Goal: Transaction & Acquisition: Purchase product/service

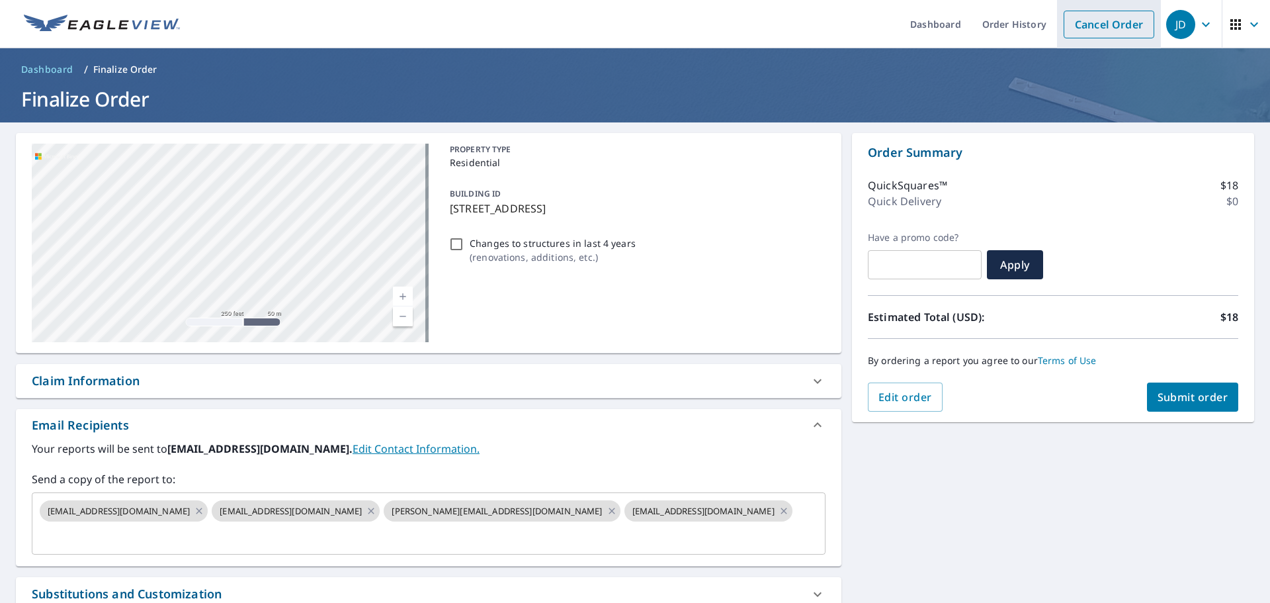
click at [1064, 18] on link "Cancel Order" at bounding box center [1109, 25] width 91 height 28
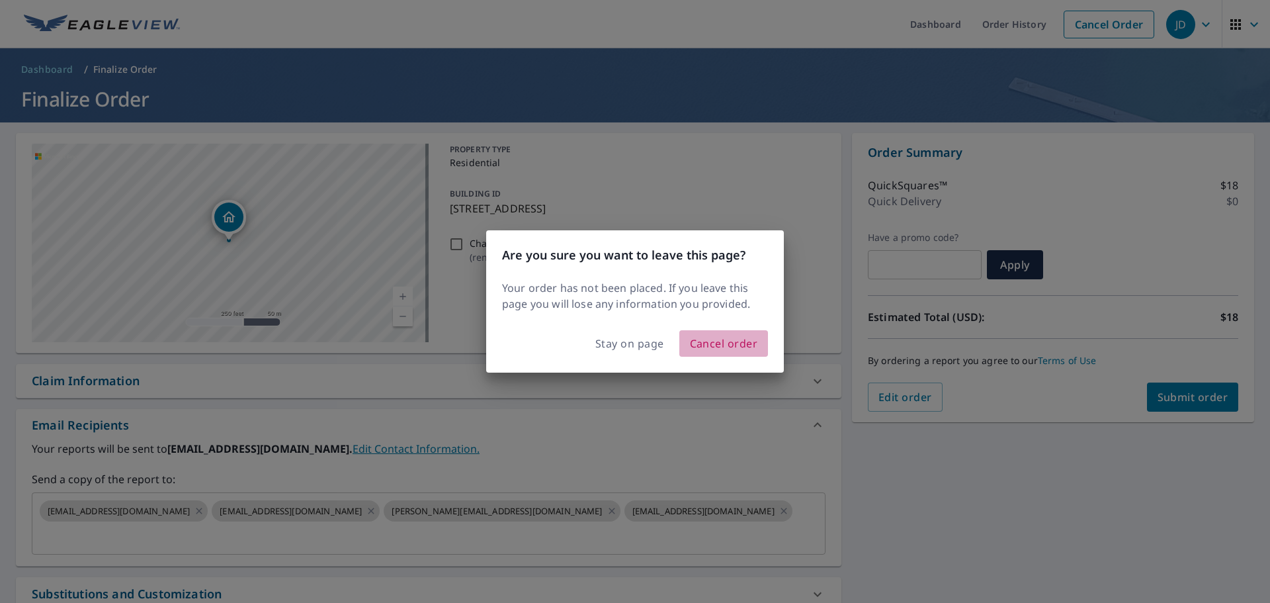
click at [727, 353] on span "Cancel order" at bounding box center [724, 343] width 68 height 19
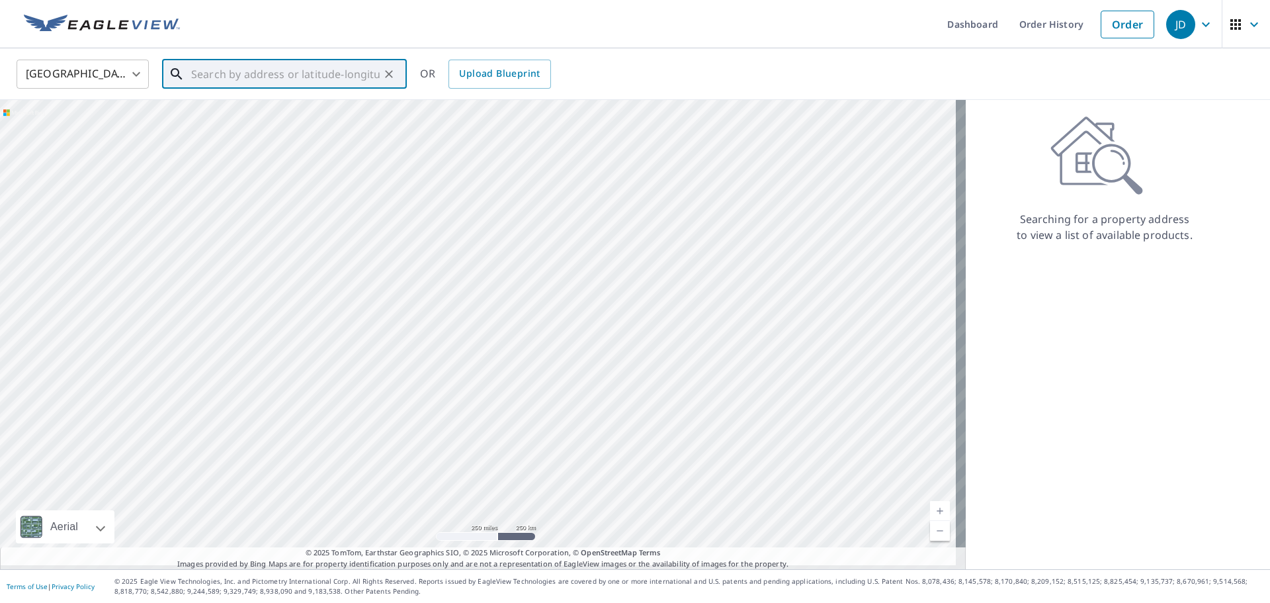
click at [261, 82] on input "text" at bounding box center [285, 74] width 189 height 37
click at [289, 74] on input "text" at bounding box center [285, 74] width 189 height 37
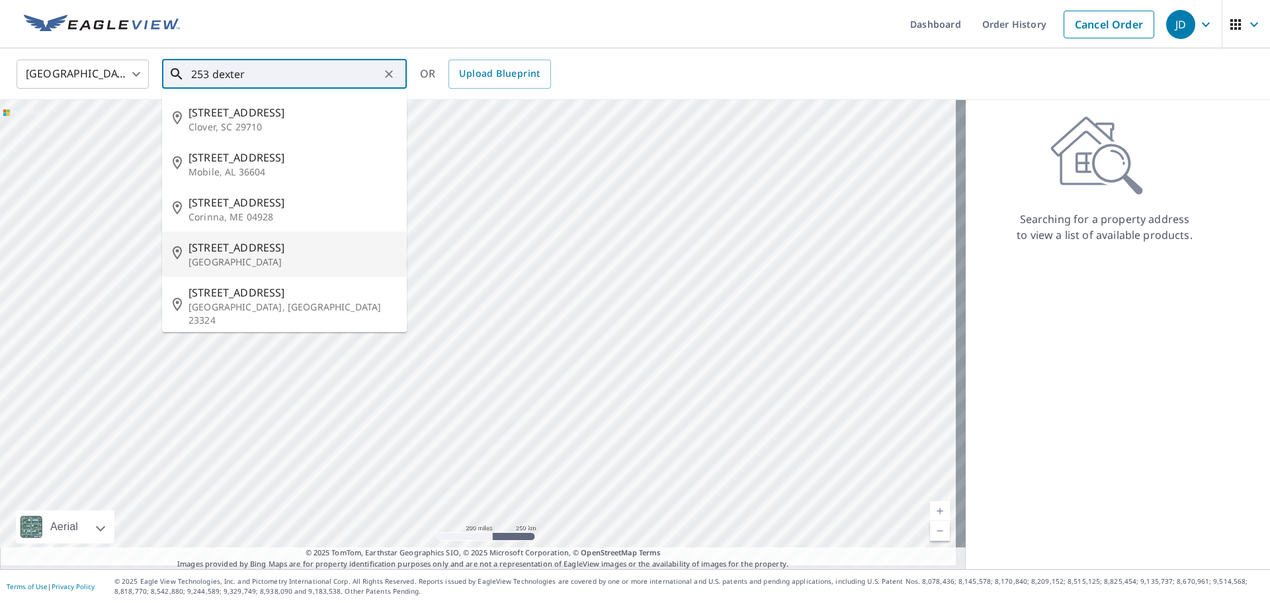
click at [297, 269] on p "[GEOGRAPHIC_DATA]" at bounding box center [293, 261] width 208 height 13
type input "[STREET_ADDRESS]"
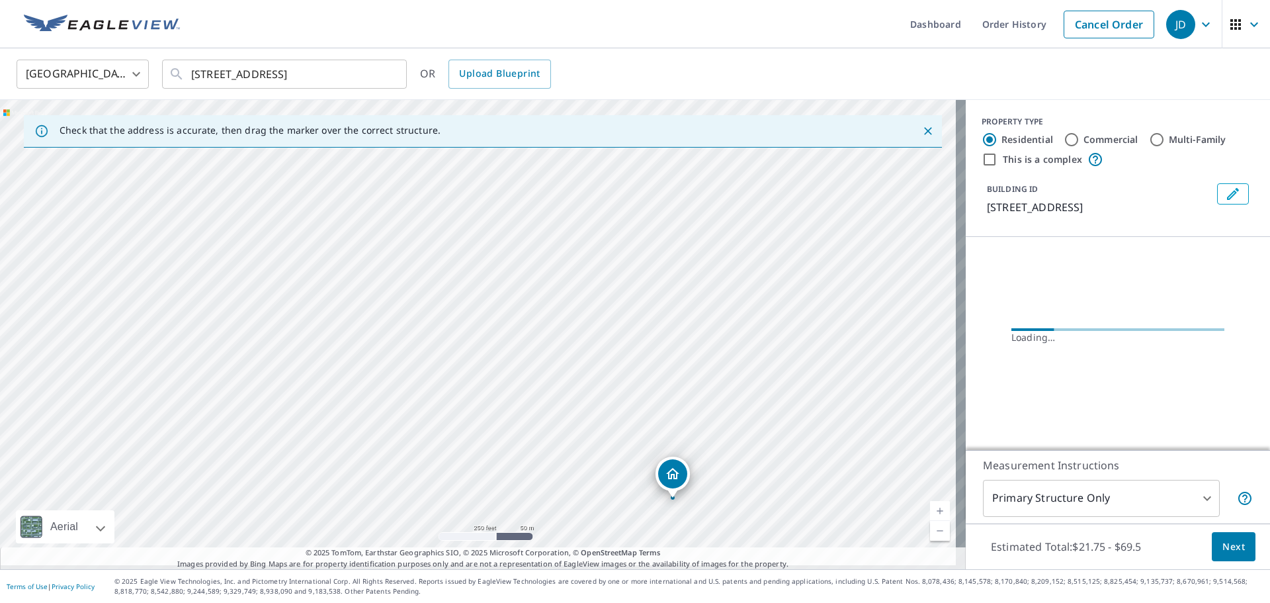
click at [484, 267] on div "[STREET_ADDRESS]" at bounding box center [483, 334] width 966 height 469
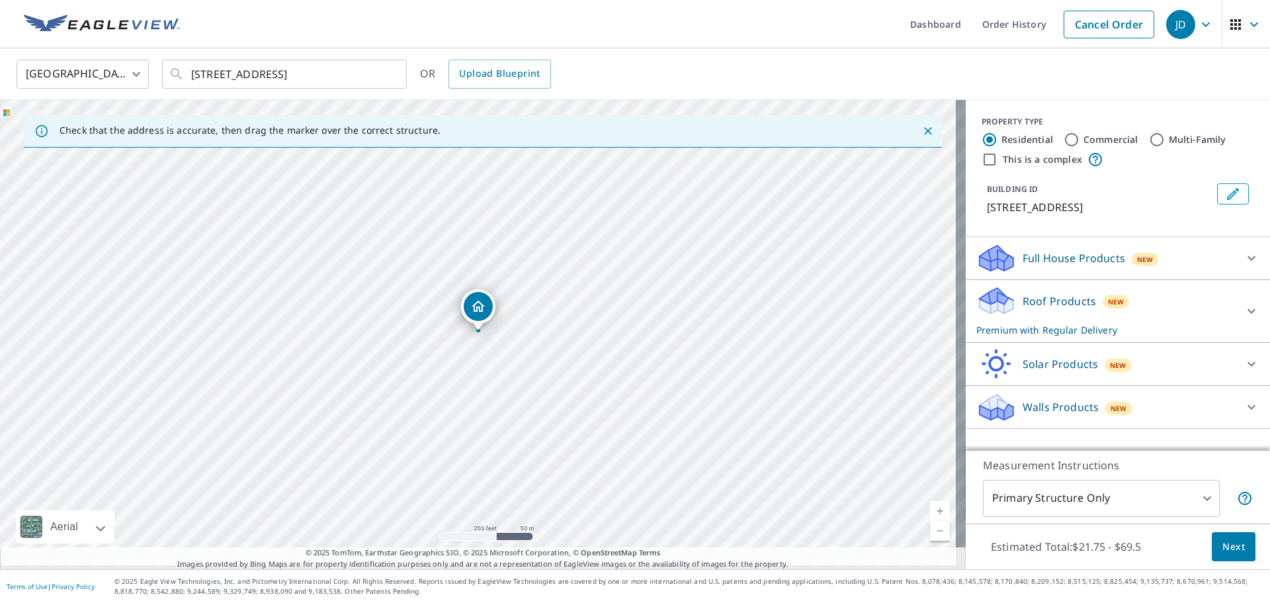
drag, startPoint x: 779, startPoint y: 421, endPoint x: 641, endPoint y: 343, distance: 158.4
click at [641, 343] on div "[STREET_ADDRESS]" at bounding box center [483, 334] width 966 height 469
drag, startPoint x: 239, startPoint y: 280, endPoint x: 418, endPoint y: 428, distance: 232.1
click at [418, 428] on div "[STREET_ADDRESS]" at bounding box center [483, 334] width 966 height 469
drag, startPoint x: 333, startPoint y: 310, endPoint x: 356, endPoint y: 178, distance: 134.3
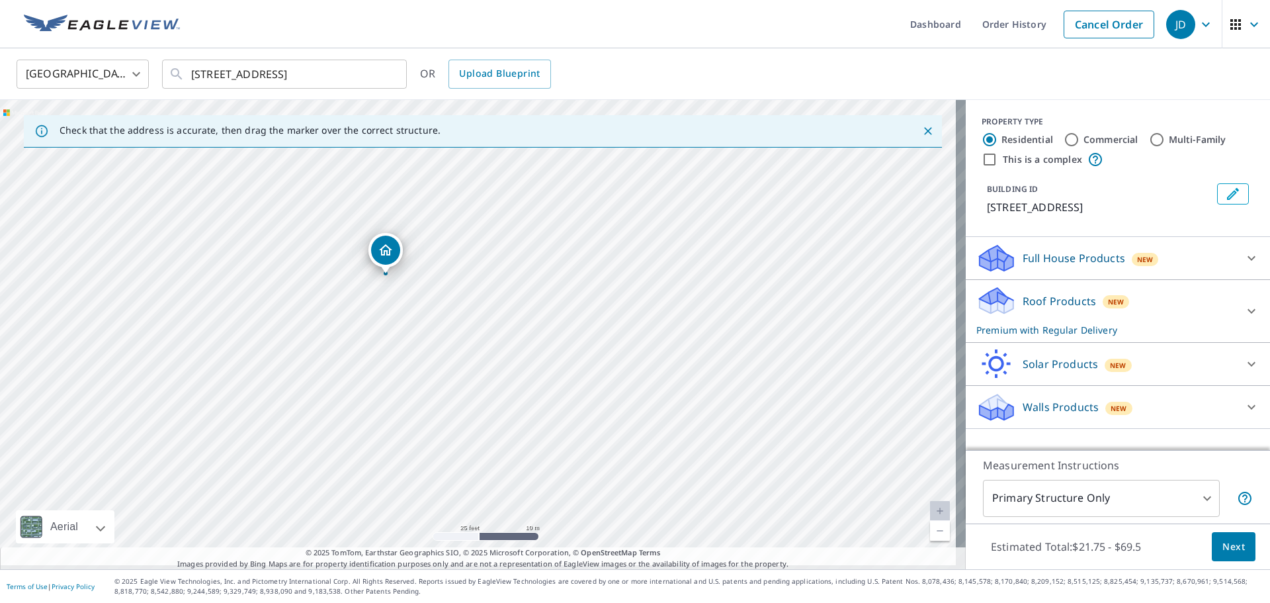
click at [356, 178] on div "[STREET_ADDRESS]" at bounding box center [483, 334] width 966 height 469
drag, startPoint x: 426, startPoint y: 356, endPoint x: 394, endPoint y: 286, distance: 76.6
click at [394, 286] on div "[STREET_ADDRESS]" at bounding box center [483, 334] width 966 height 469
click at [326, 270] on div "[STREET_ADDRESS]" at bounding box center [483, 334] width 966 height 469
click at [436, 319] on div "[STREET_ADDRESS]" at bounding box center [483, 334] width 966 height 469
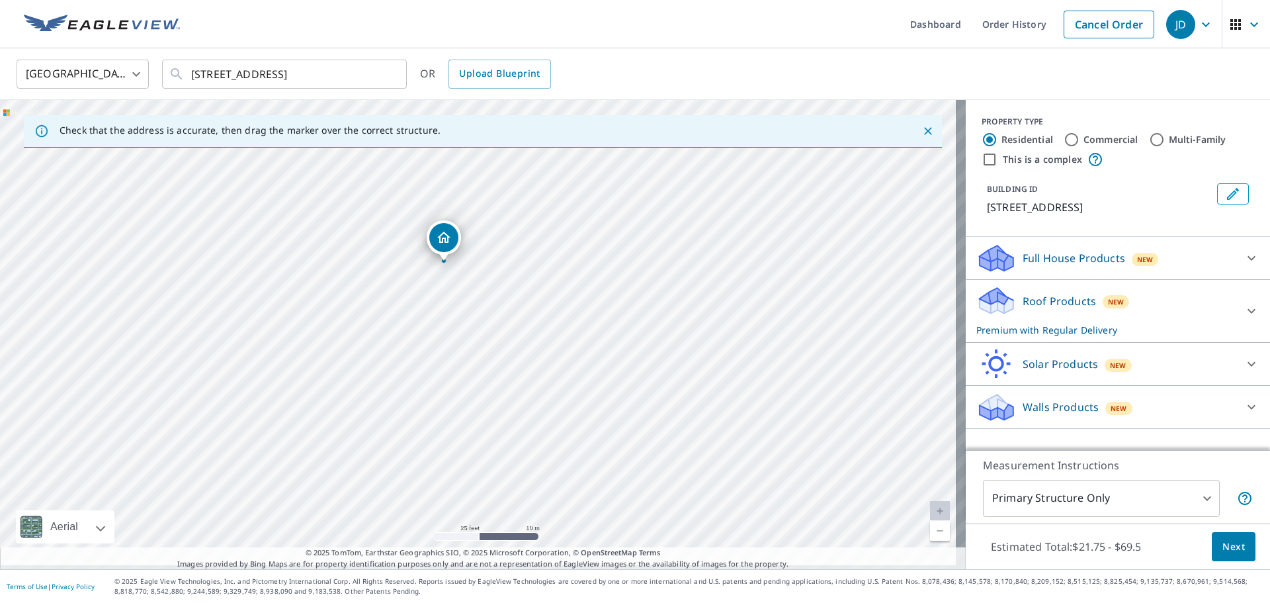
drag, startPoint x: 479, startPoint y: 312, endPoint x: 446, endPoint y: 233, distance: 85.1
click at [423, 370] on div "[STREET_ADDRESS]" at bounding box center [483, 334] width 966 height 469
drag, startPoint x: 484, startPoint y: 306, endPoint x: 508, endPoint y: 326, distance: 31.4
drag, startPoint x: 576, startPoint y: 437, endPoint x: 408, endPoint y: 448, distance: 168.4
click at [408, 448] on div "[STREET_ADDRESS]" at bounding box center [483, 334] width 966 height 469
